Goal: Information Seeking & Learning: Learn about a topic

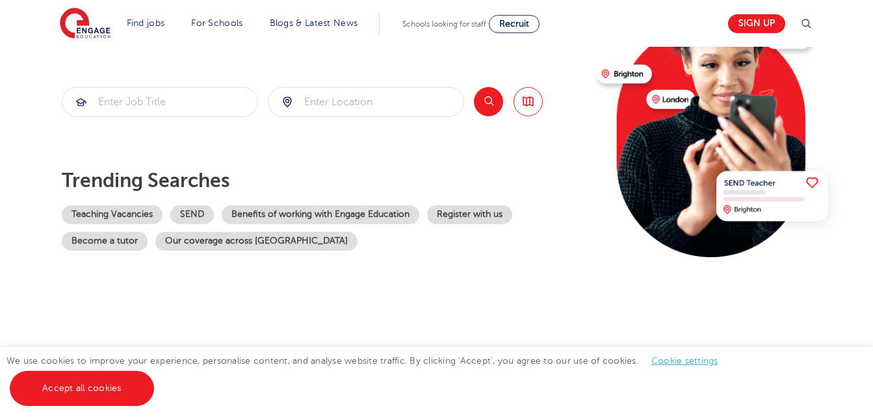
scroll to position [130, 0]
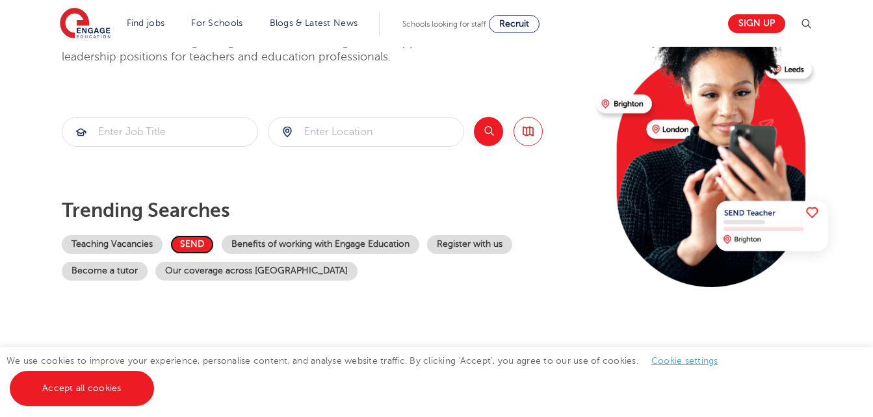
click at [190, 242] on link "SEND" at bounding box center [192, 244] width 44 height 19
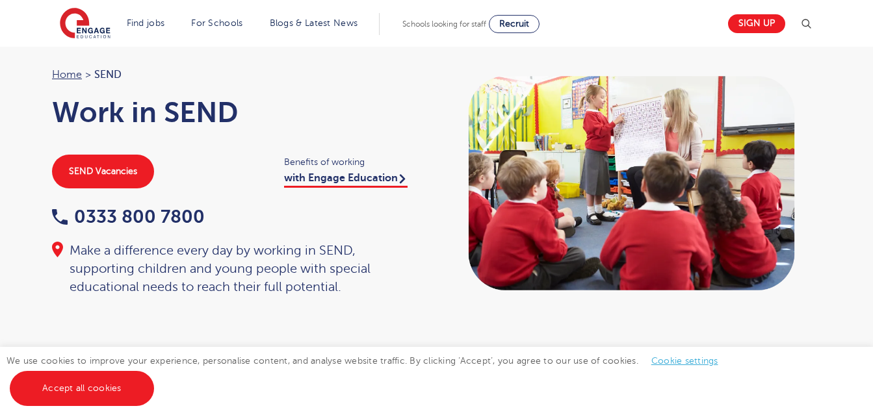
scroll to position [65, 0]
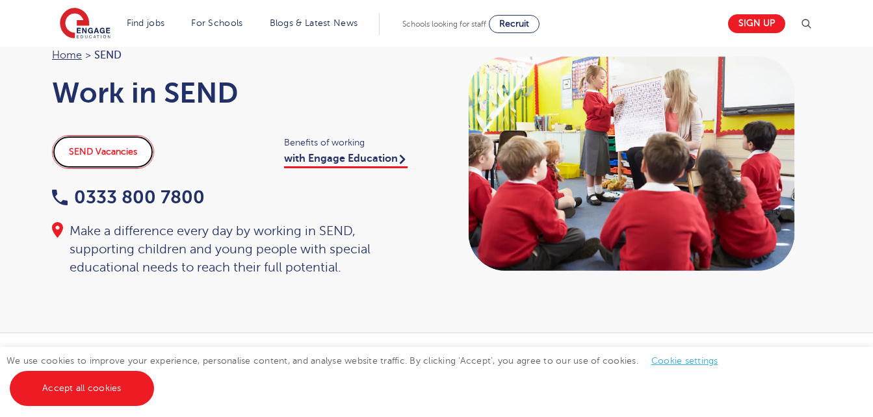
click at [92, 150] on link "SEND Vacancies" at bounding box center [103, 152] width 102 height 34
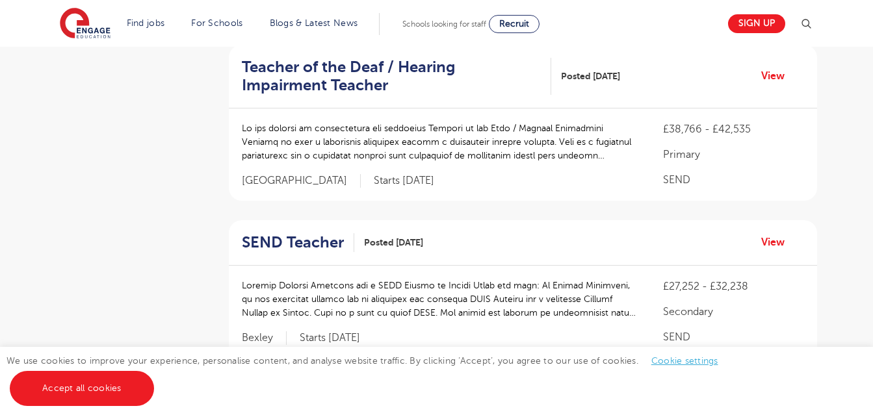
scroll to position [325, 0]
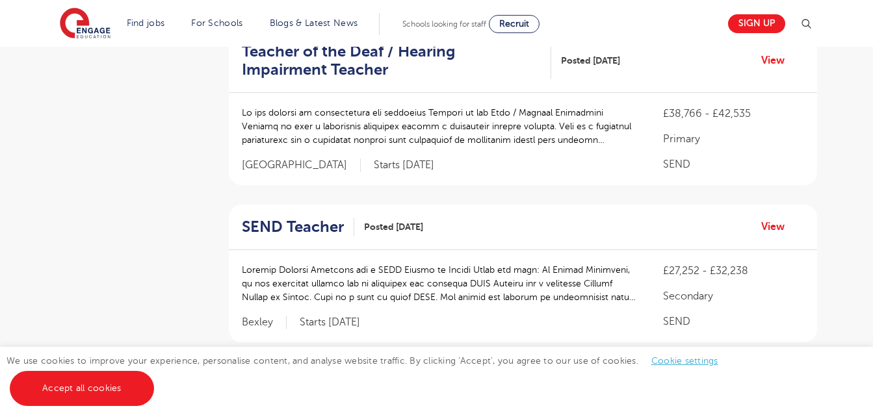
click at [729, 112] on div "£38,766 - £42,535 Primary SEND" at bounding box center [733, 139] width 140 height 66
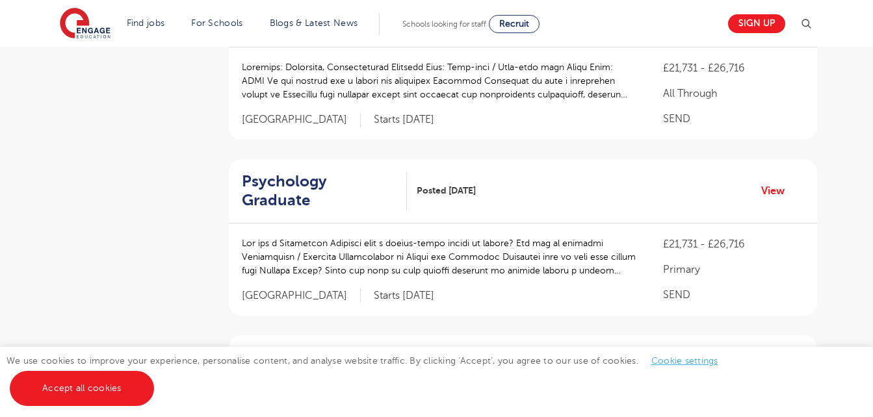
scroll to position [1104, 0]
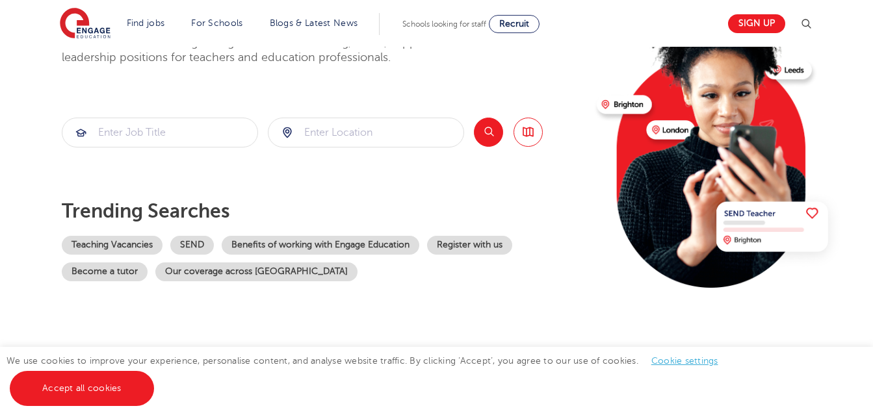
scroll to position [129, 0]
